Goal: Information Seeking & Learning: Learn about a topic

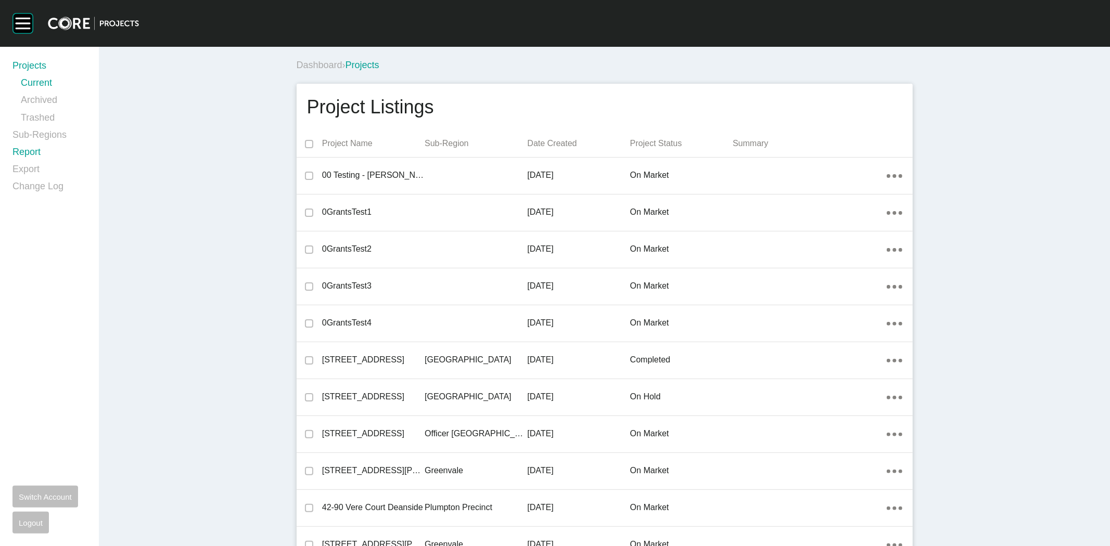
click at [32, 153] on link "Report" at bounding box center [49, 154] width 74 height 17
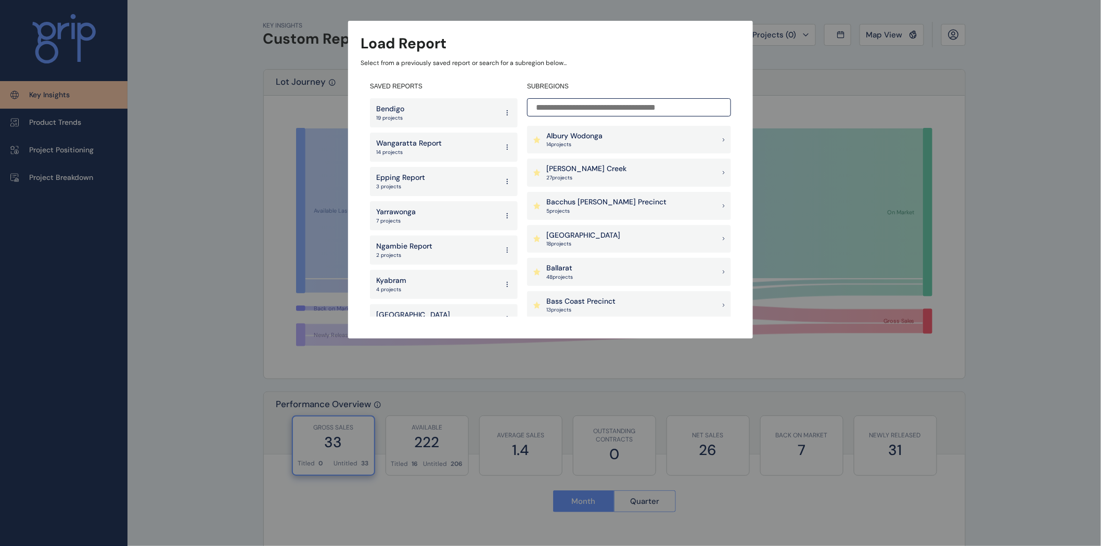
click at [555, 112] on input at bounding box center [629, 107] width 204 height 18
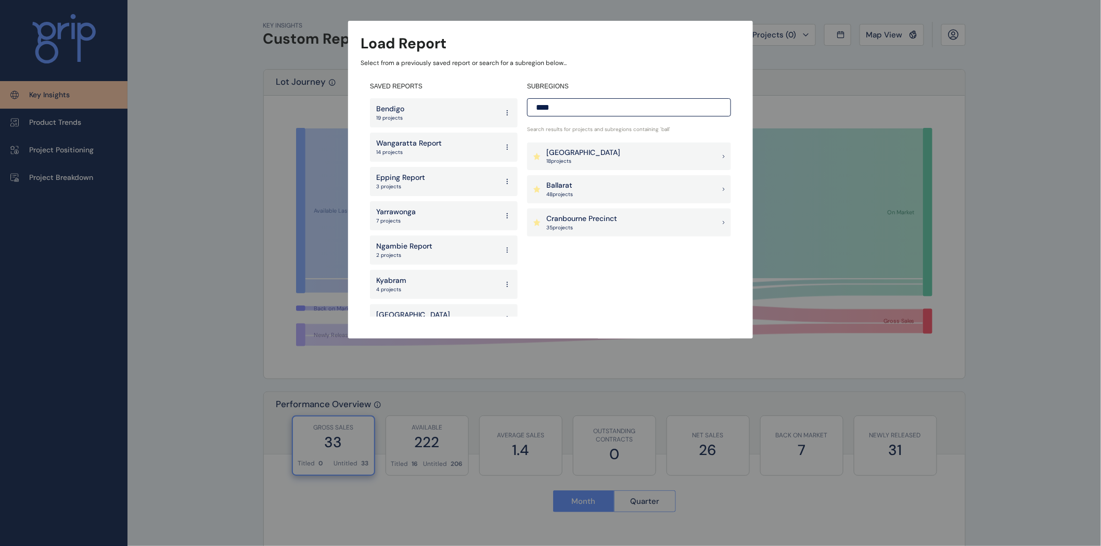
type input "****"
click at [586, 190] on div "Ballarat 48 project s" at bounding box center [629, 189] width 204 height 28
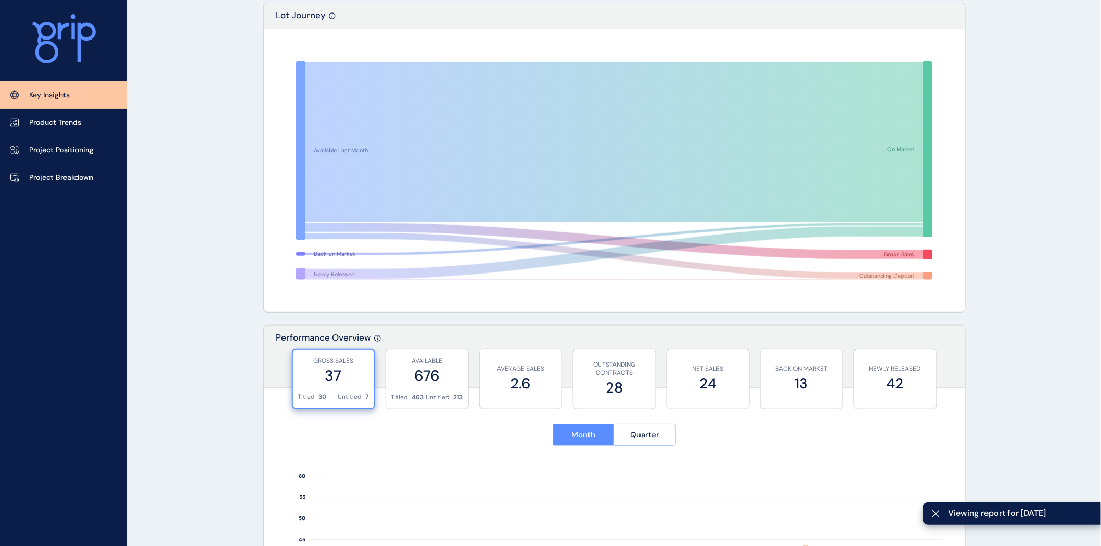
scroll to position [81, 0]
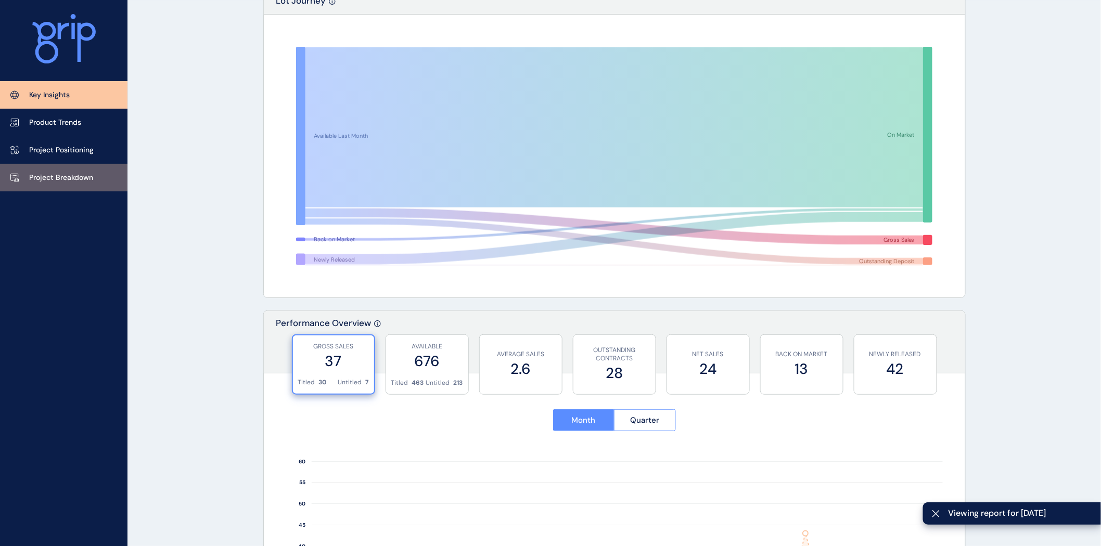
click at [59, 173] on p "Project Breakdown" at bounding box center [61, 178] width 64 height 10
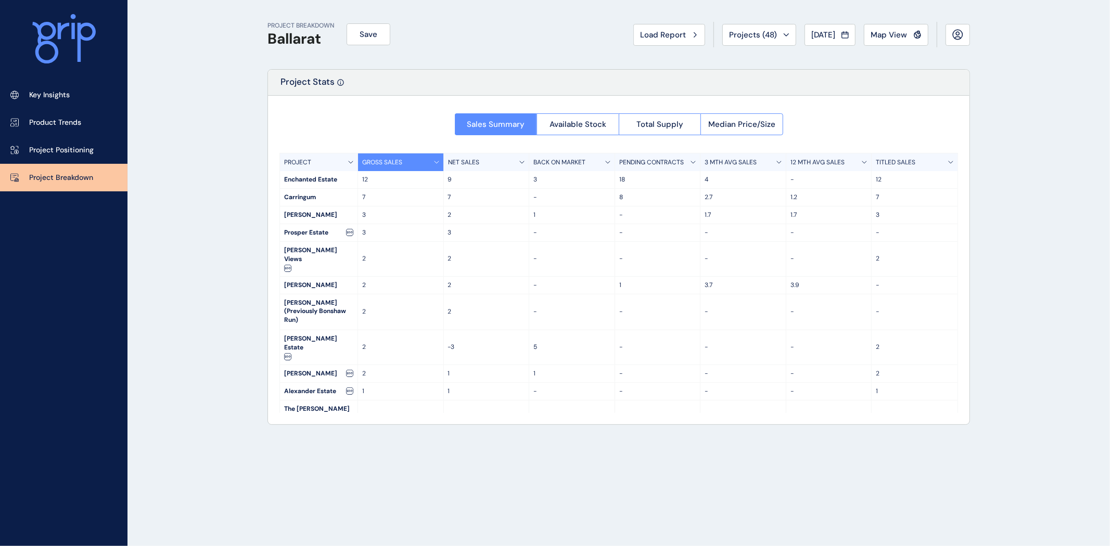
click at [740, 162] on p "3 MTH AVG SALES" at bounding box center [730, 162] width 52 height 9
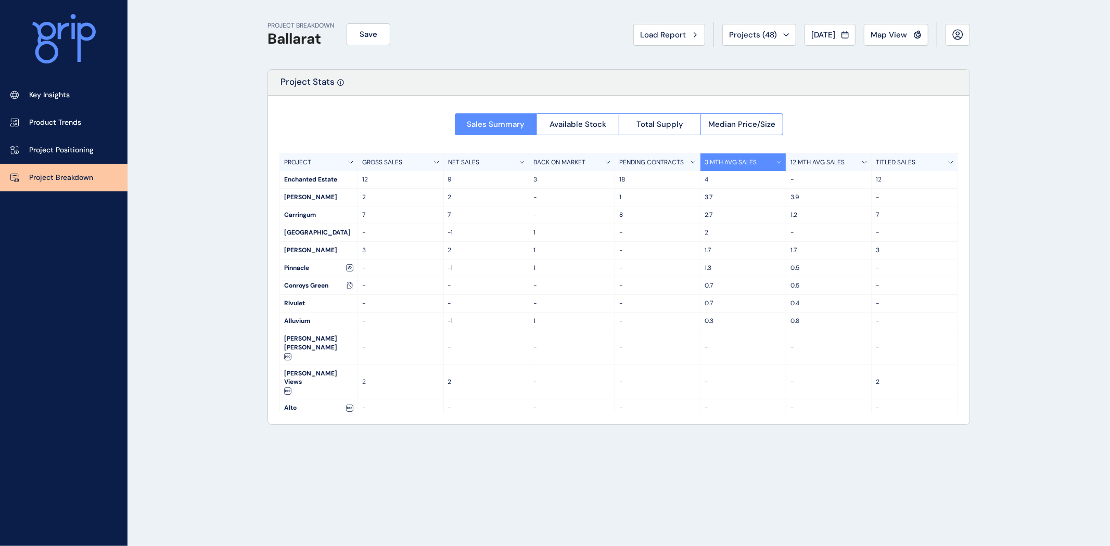
click at [838, 165] on p "12 MTH AVG SALES" at bounding box center [817, 162] width 54 height 9
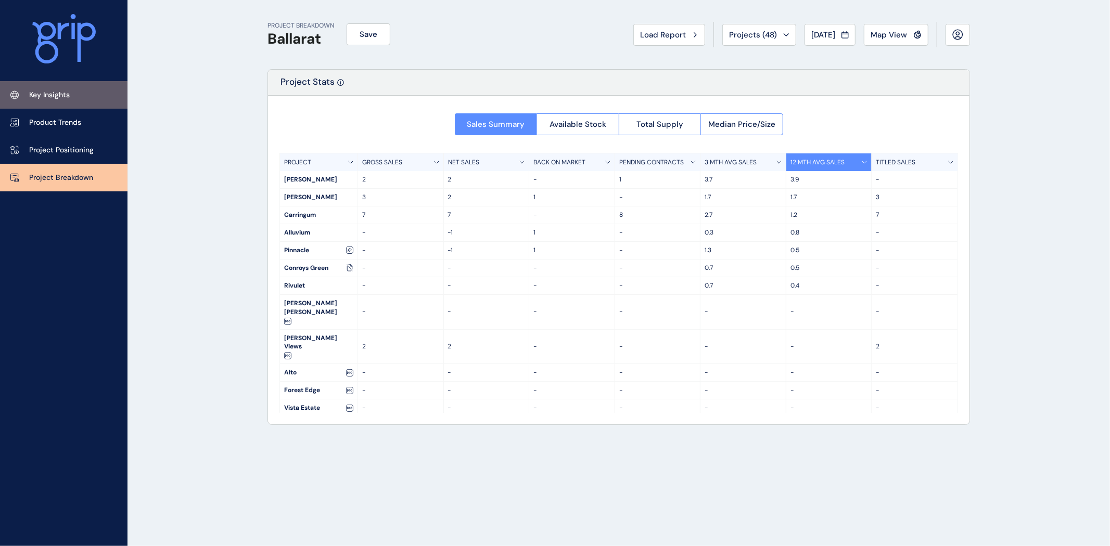
click at [70, 91] on link "Key Insights" at bounding box center [63, 95] width 127 height 28
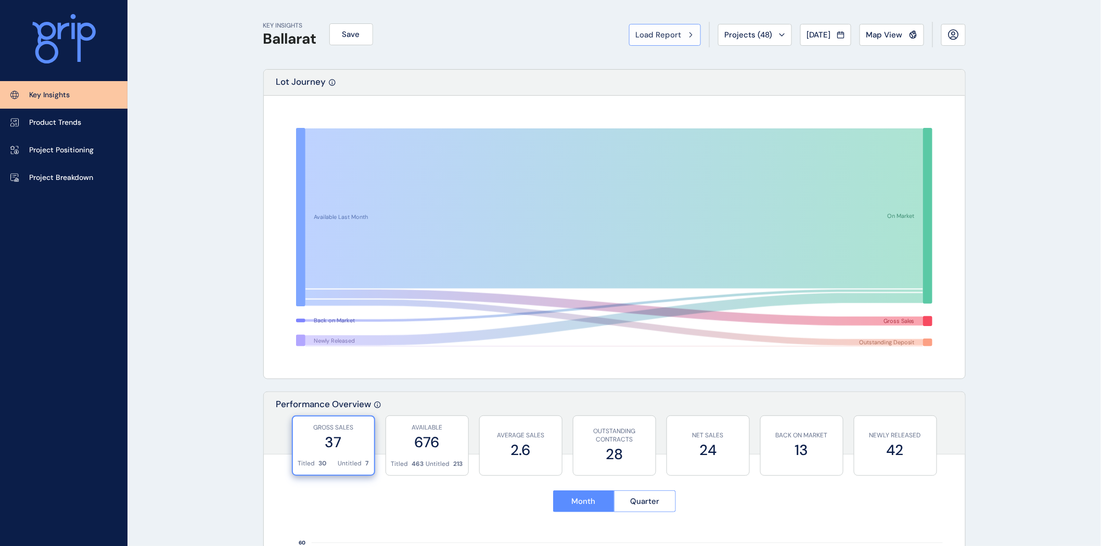
click at [647, 30] on span "Load Report" at bounding box center [659, 35] width 46 height 10
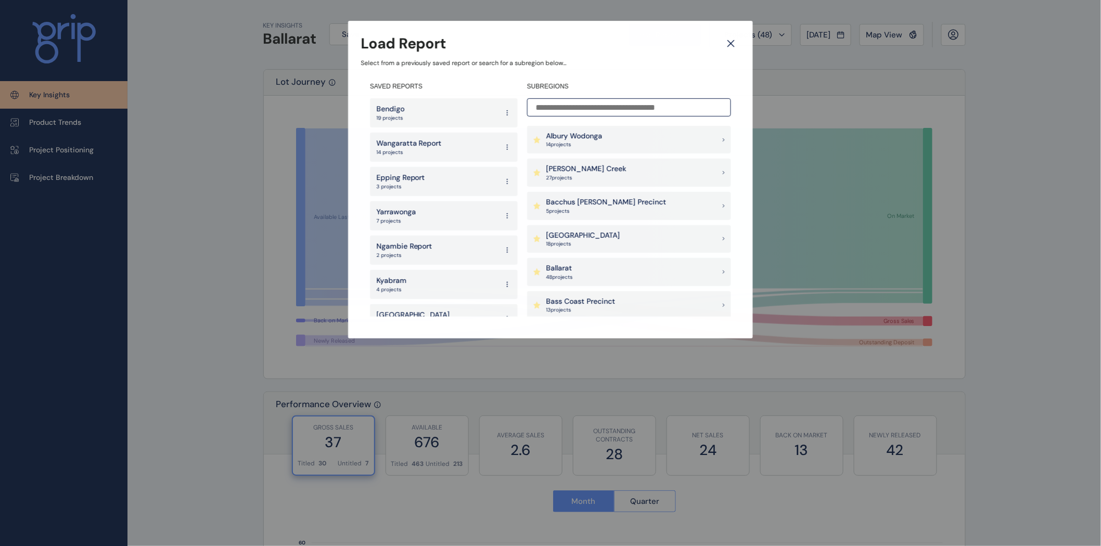
click at [577, 108] on input at bounding box center [629, 107] width 204 height 18
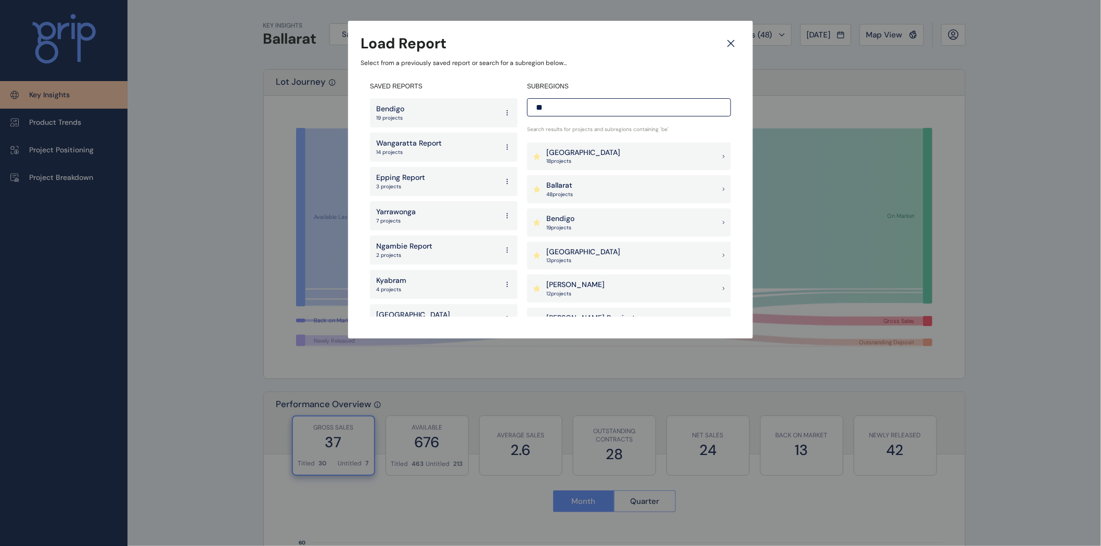
type input "**"
click at [568, 220] on p "Bendigo" at bounding box center [560, 219] width 28 height 10
